Goal: Information Seeking & Learning: Learn about a topic

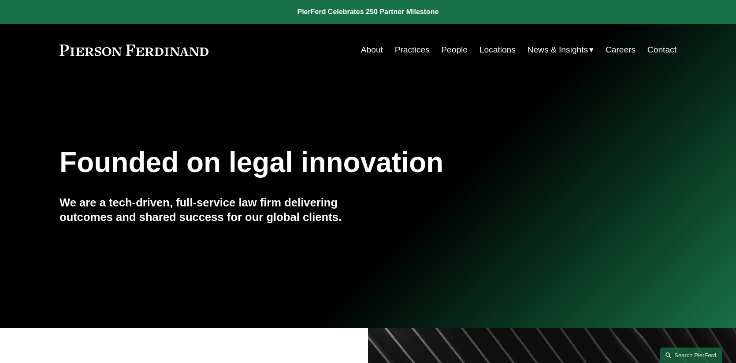
click at [452, 52] on link "People" at bounding box center [454, 49] width 26 height 17
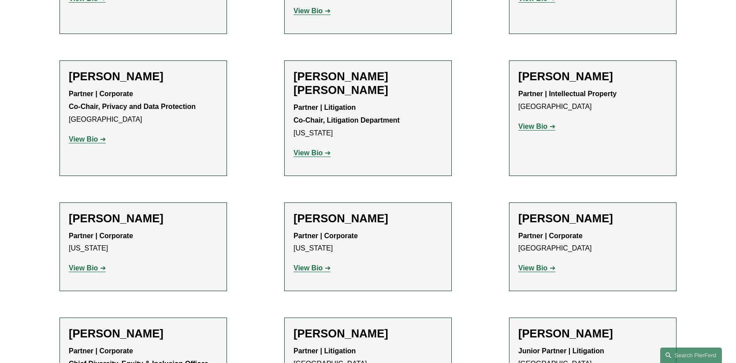
scroll to position [1207, 0]
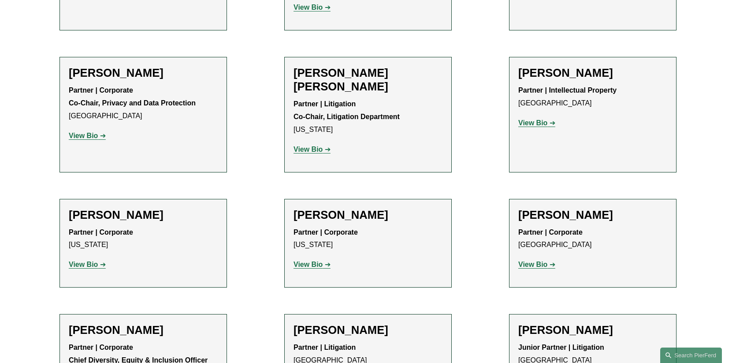
click at [537, 261] on strong "View Bio" at bounding box center [532, 264] width 29 height 7
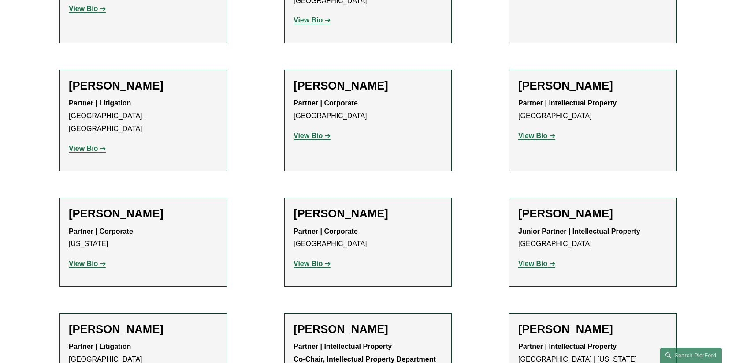
scroll to position [5448, 0]
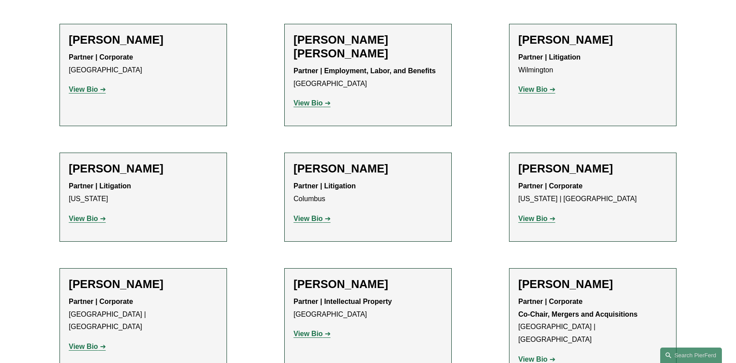
scroll to position [1996, 0]
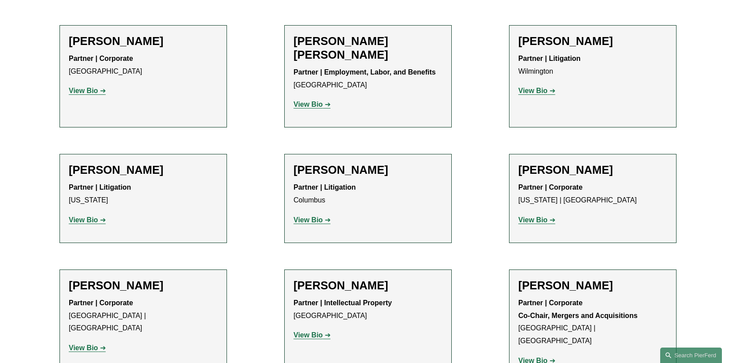
click at [533, 216] on strong "View Bio" at bounding box center [532, 219] width 29 height 7
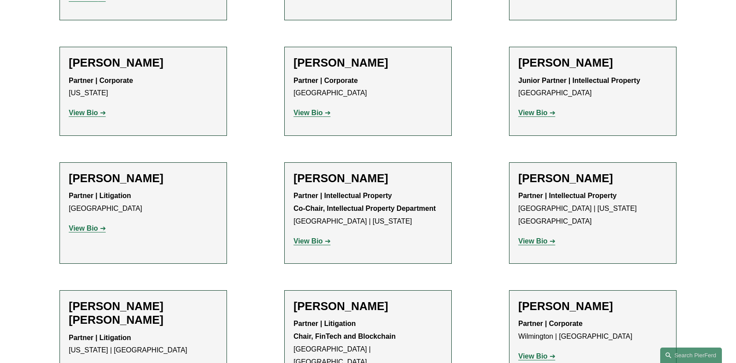
scroll to position [5603, 0]
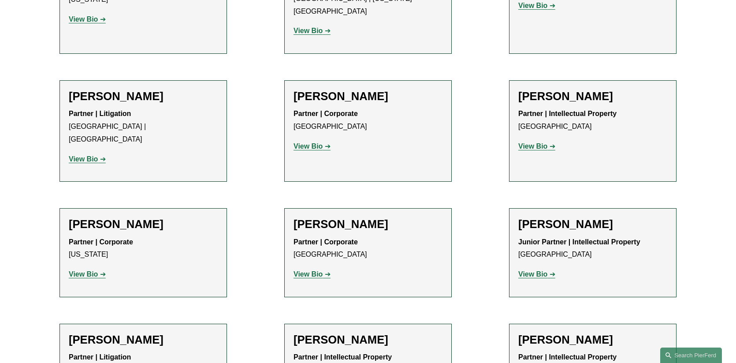
scroll to position [5432, 0]
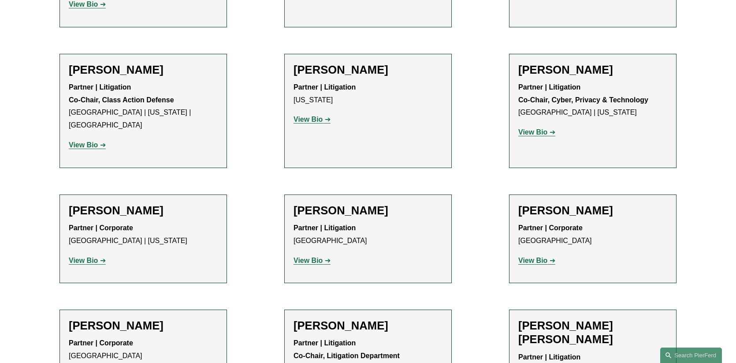
scroll to position [7745, 0]
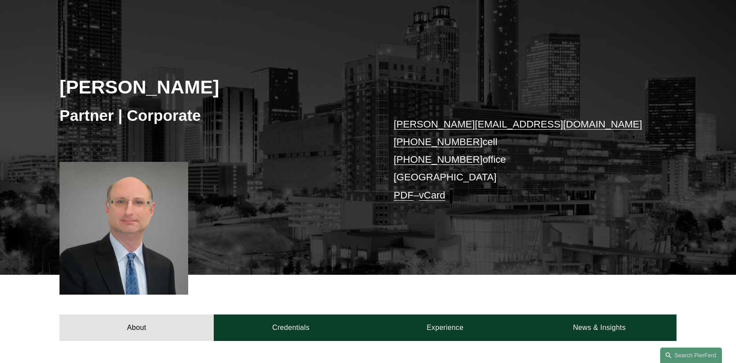
scroll to position [75, 0]
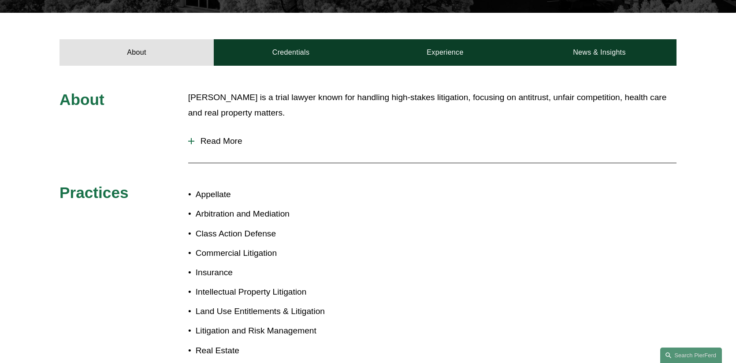
scroll to position [321, 0]
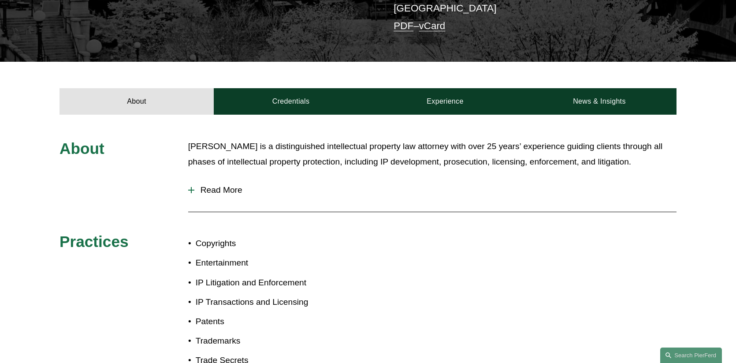
scroll to position [289, 0]
